Goal: Information Seeking & Learning: Stay updated

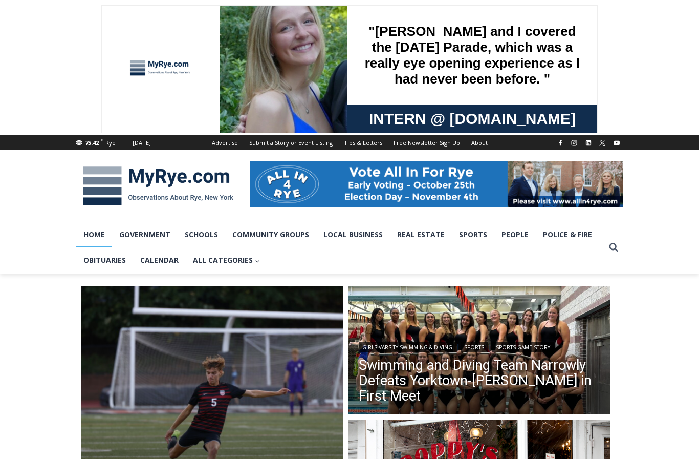
click at [571, 238] on link "Police & Fire" at bounding box center [567, 235] width 63 height 26
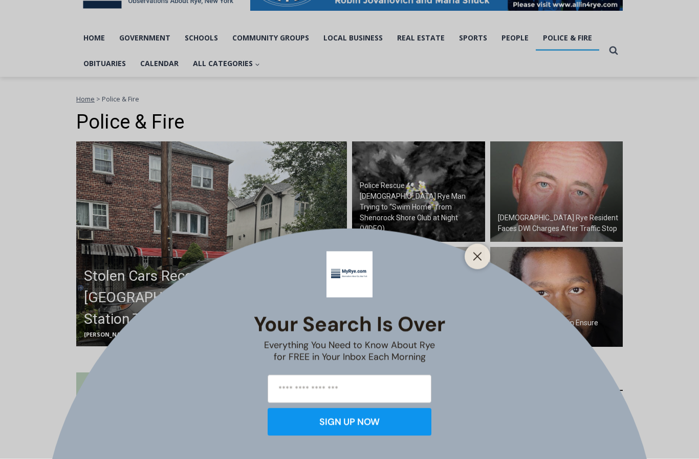
scroll to position [197, 0]
click at [476, 264] on button "Close" at bounding box center [477, 256] width 14 height 14
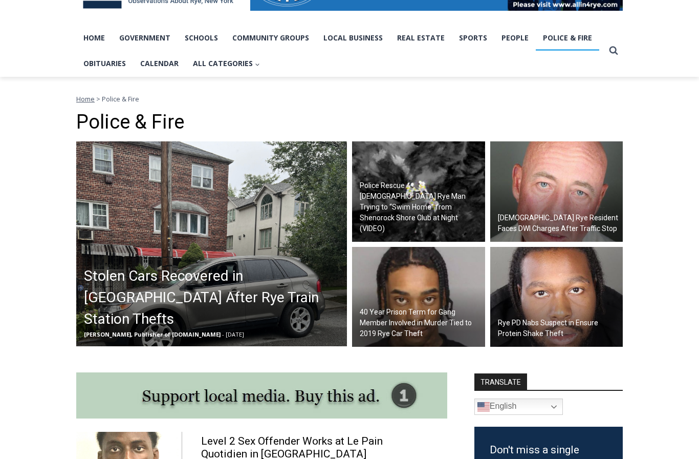
click at [294, 301] on h2 "Stolen Cars Recovered in [GEOGRAPHIC_DATA] After Rye Train Station Thefts" at bounding box center [214, 297] width 260 height 64
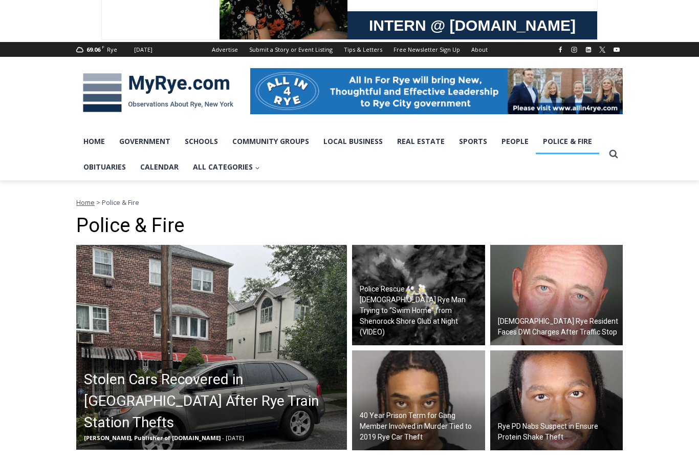
scroll to position [91, 0]
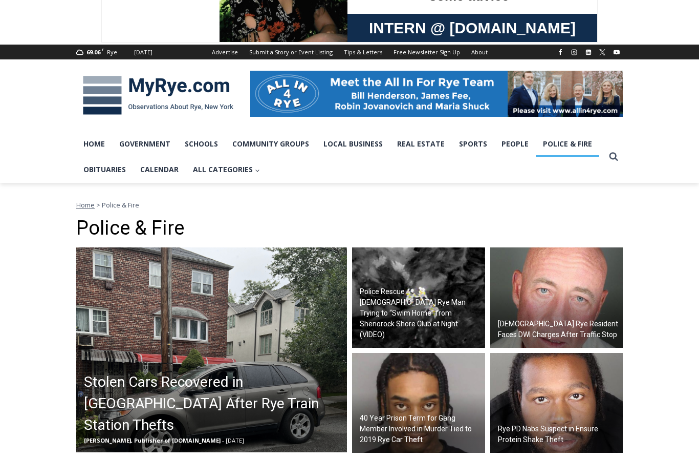
click at [86, 147] on link "Home" at bounding box center [94, 144] width 36 height 26
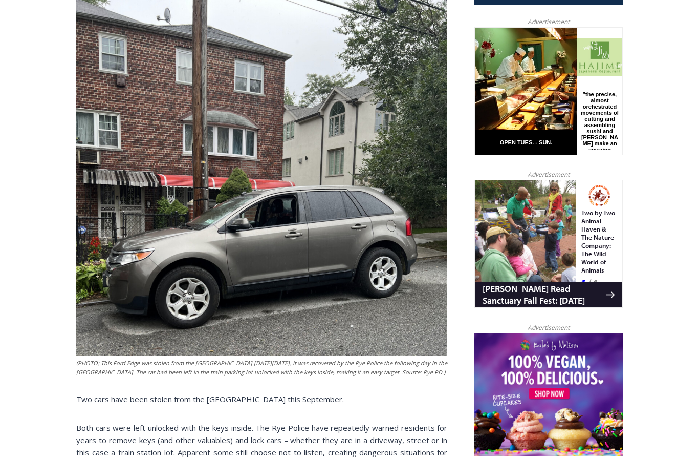
scroll to position [500, 0]
